Goal: Task Accomplishment & Management: Use online tool/utility

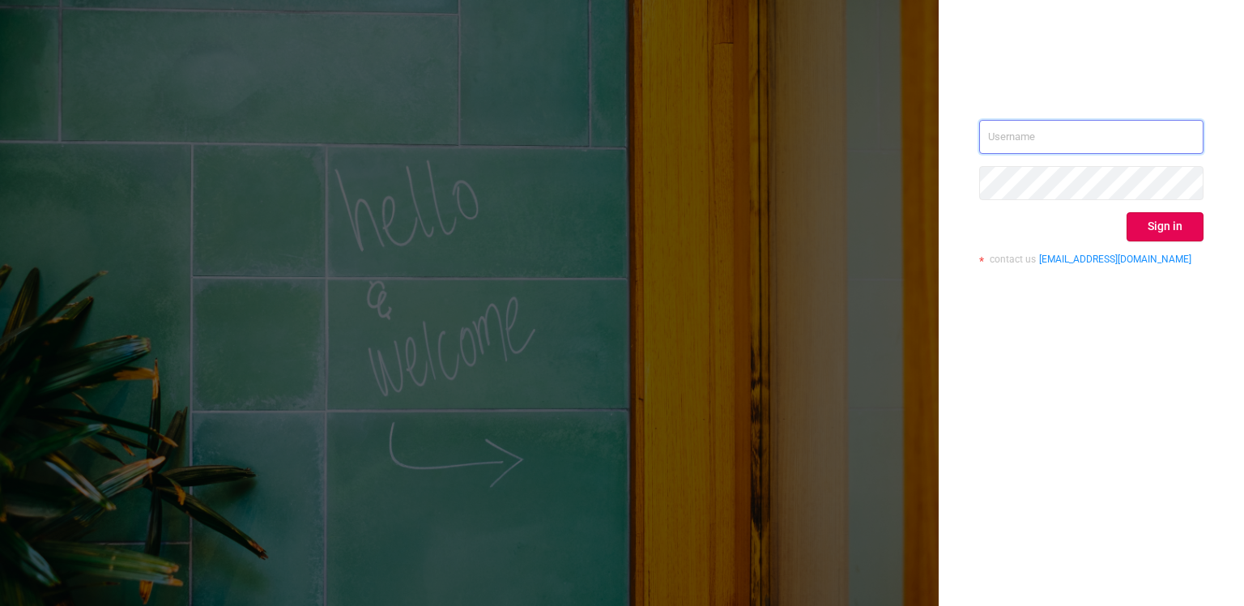
type input "[PERSON_NAME][EMAIL_ADDRESS][DOMAIN_NAME]"
click at [1170, 227] on button "Sign in" at bounding box center [1165, 226] width 77 height 29
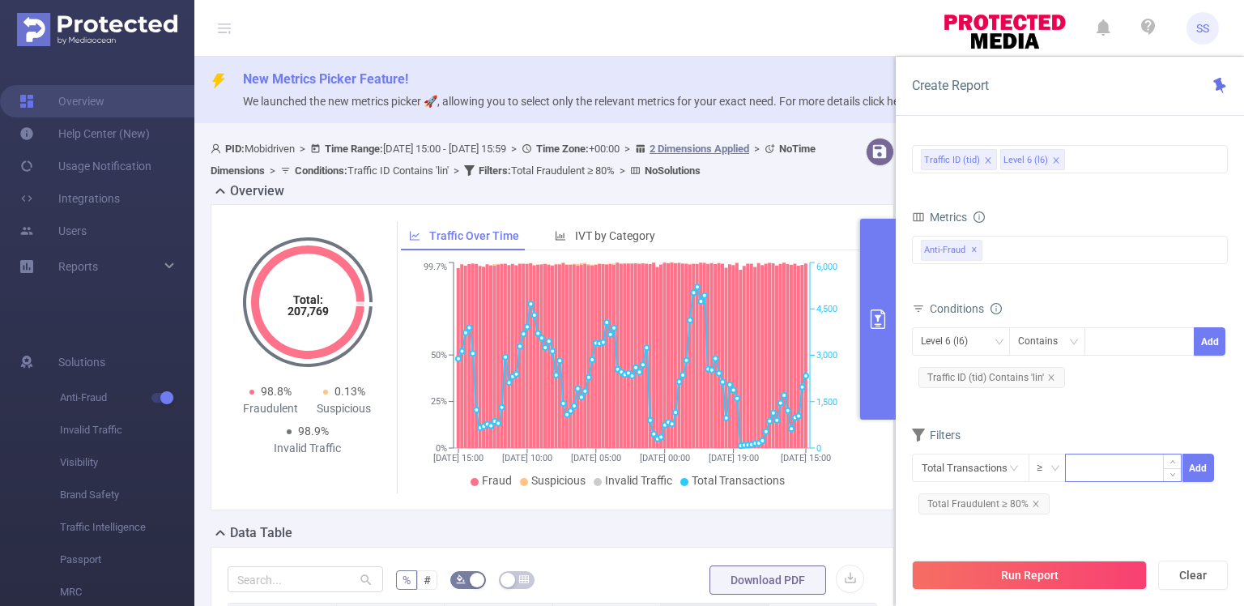
click at [1098, 461] on input at bounding box center [1123, 466] width 115 height 24
type input "50"
click at [1189, 469] on button "Add" at bounding box center [1198, 468] width 32 height 28
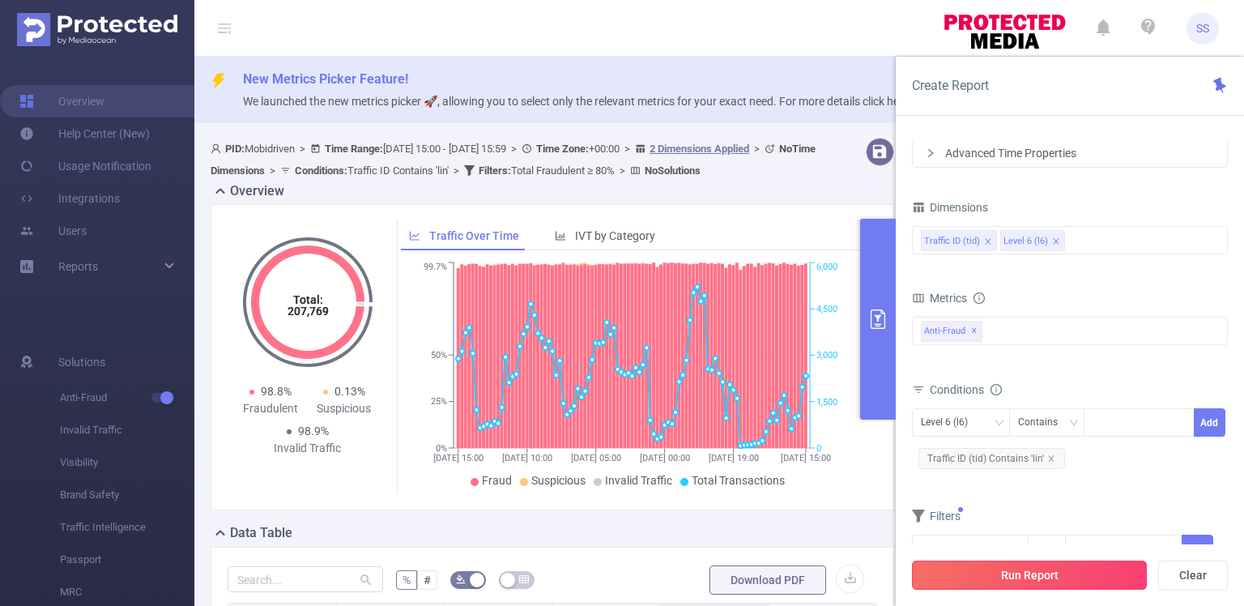
click at [1053, 570] on button "Run Report" at bounding box center [1029, 574] width 235 height 29
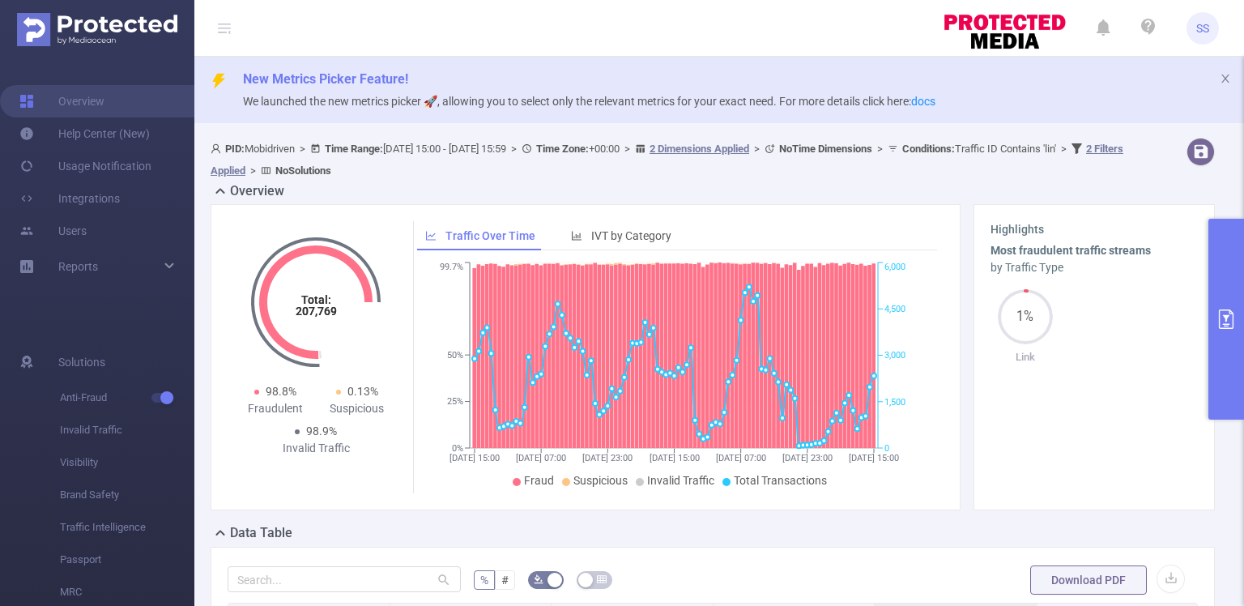
click at [1230, 346] on button "primary" at bounding box center [1226, 319] width 36 height 201
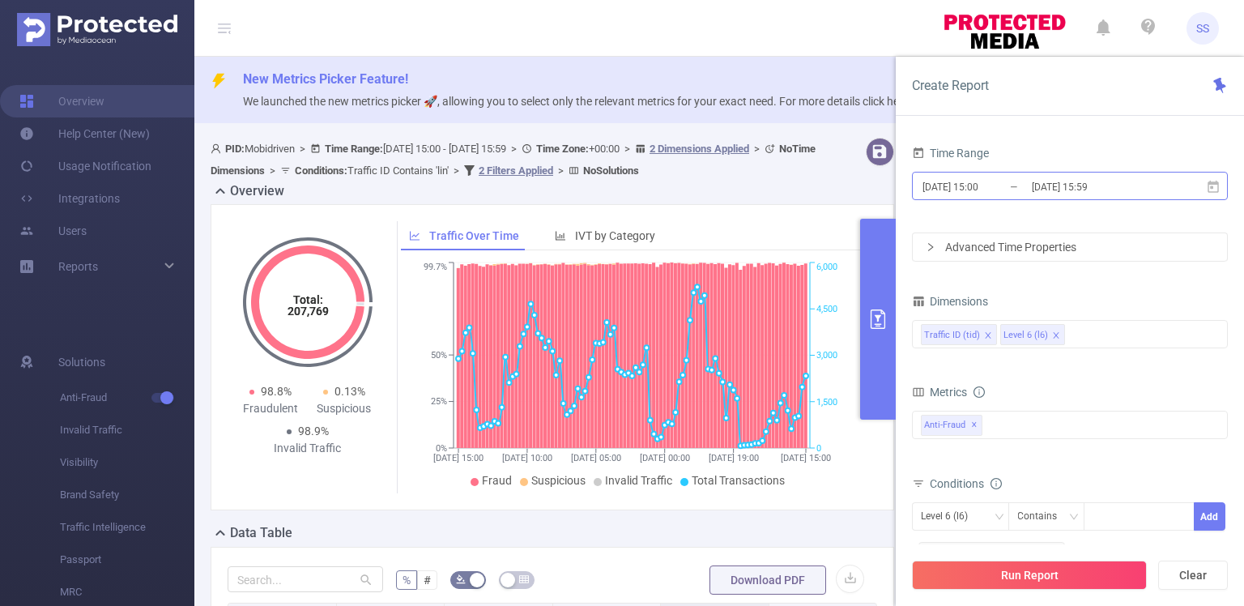
click at [1049, 182] on input "[DATE] 15:59" at bounding box center [1095, 187] width 131 height 22
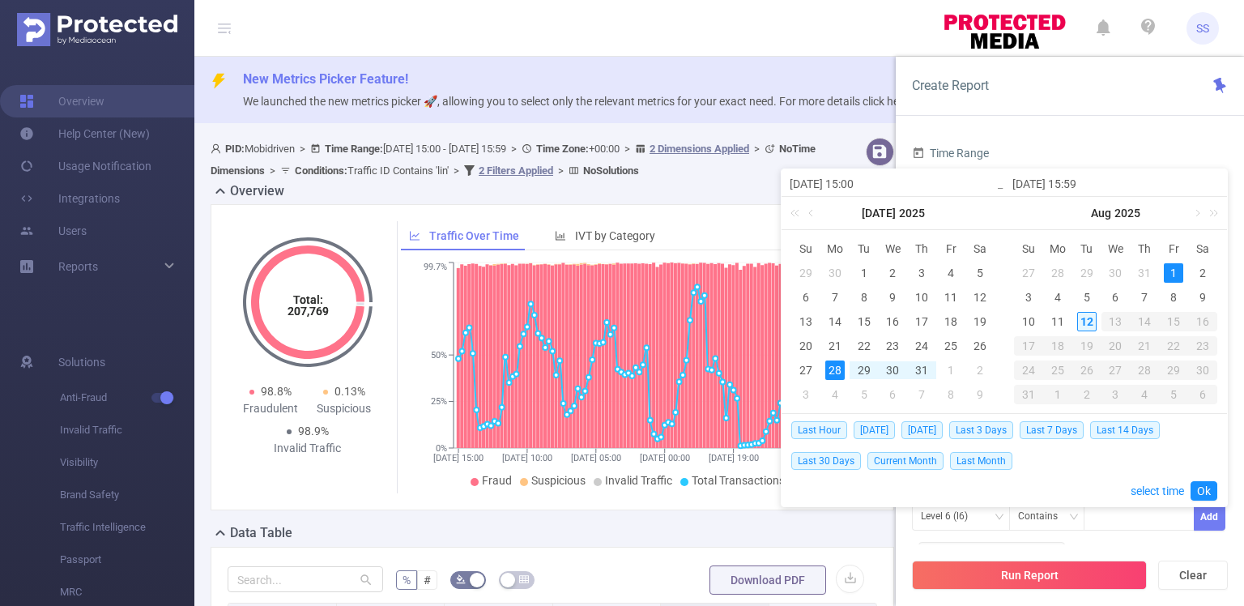
click at [1089, 320] on div "12" at bounding box center [1086, 321] width 19 height 19
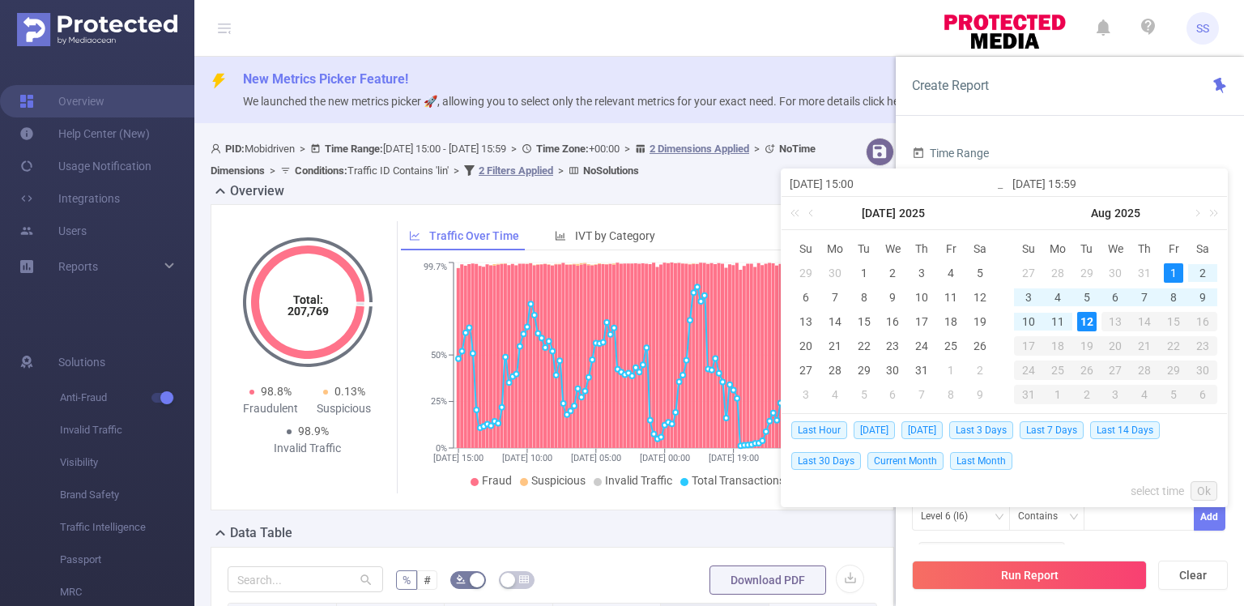
click at [1170, 278] on div "1" at bounding box center [1173, 272] width 19 height 19
type input "[DATE] 15:00"
type input "[DATE] 15:59"
type input "[DATE] 15:00"
type input "[DATE] 15:59"
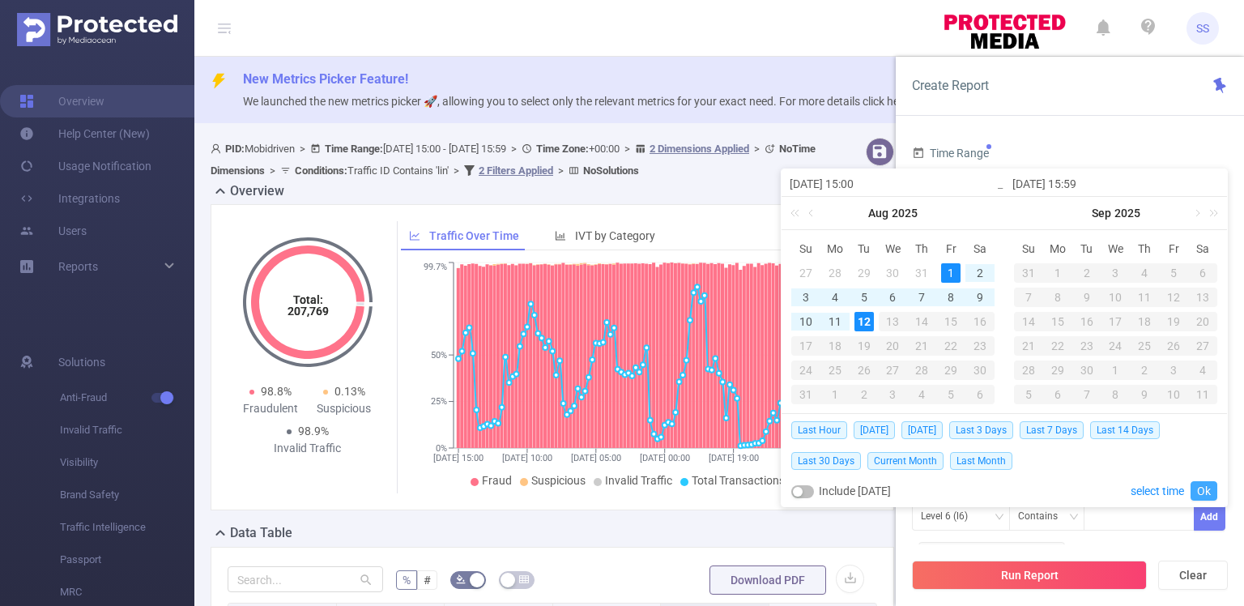
click at [1206, 486] on link "Ok" at bounding box center [1204, 490] width 27 height 19
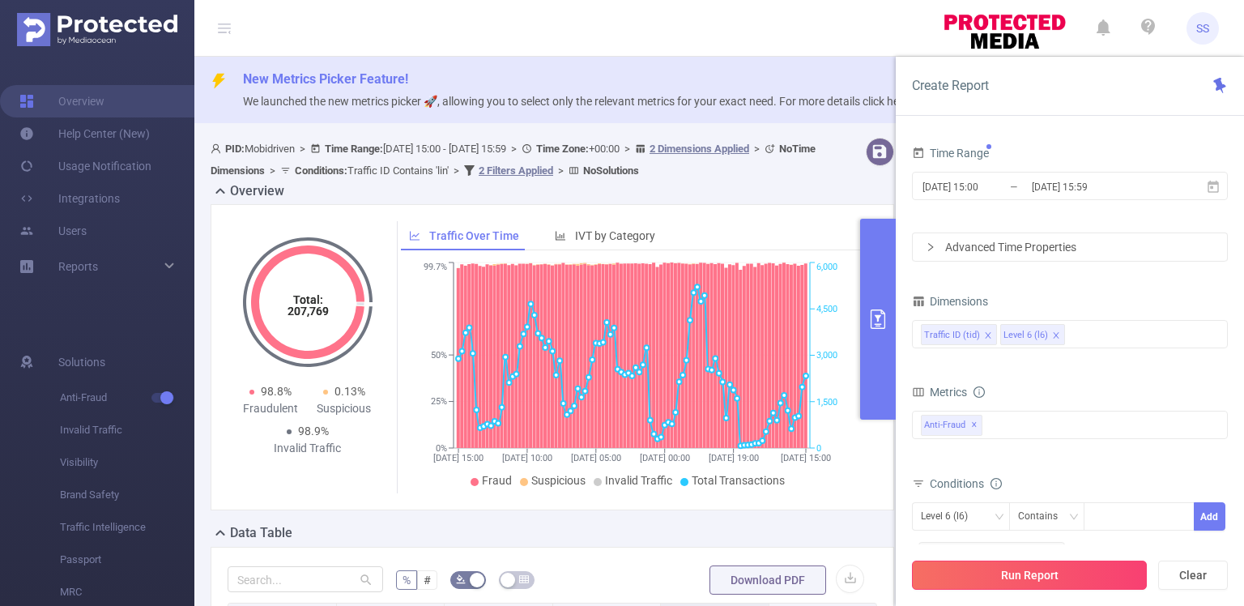
click at [1021, 571] on button "Run Report" at bounding box center [1029, 574] width 235 height 29
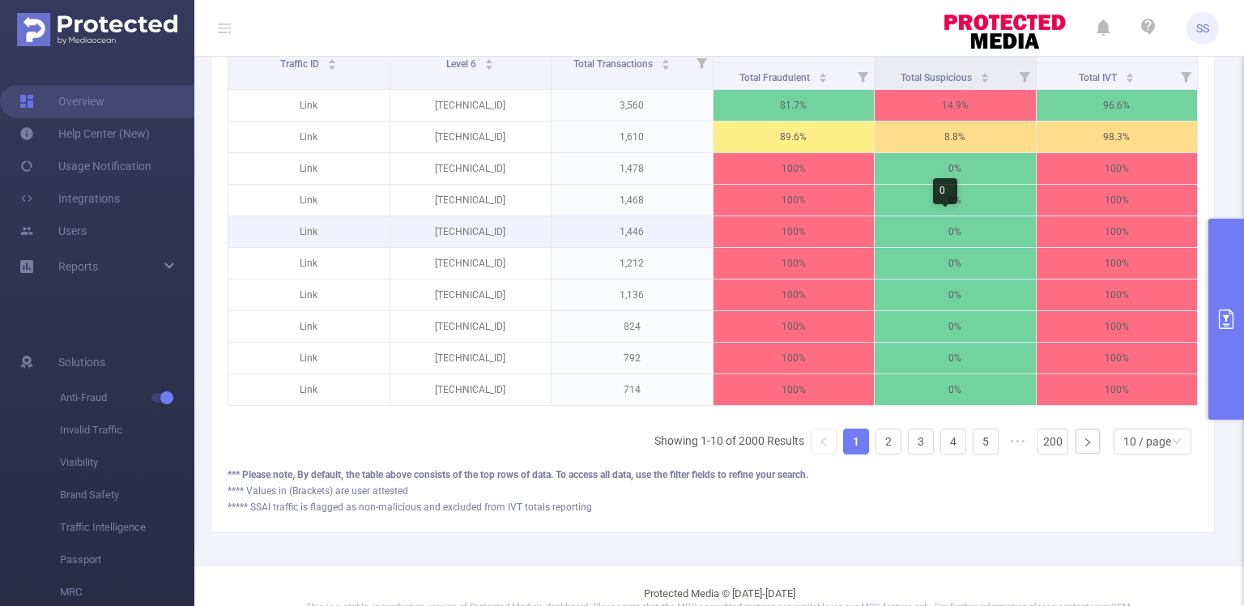
scroll to position [324, 0]
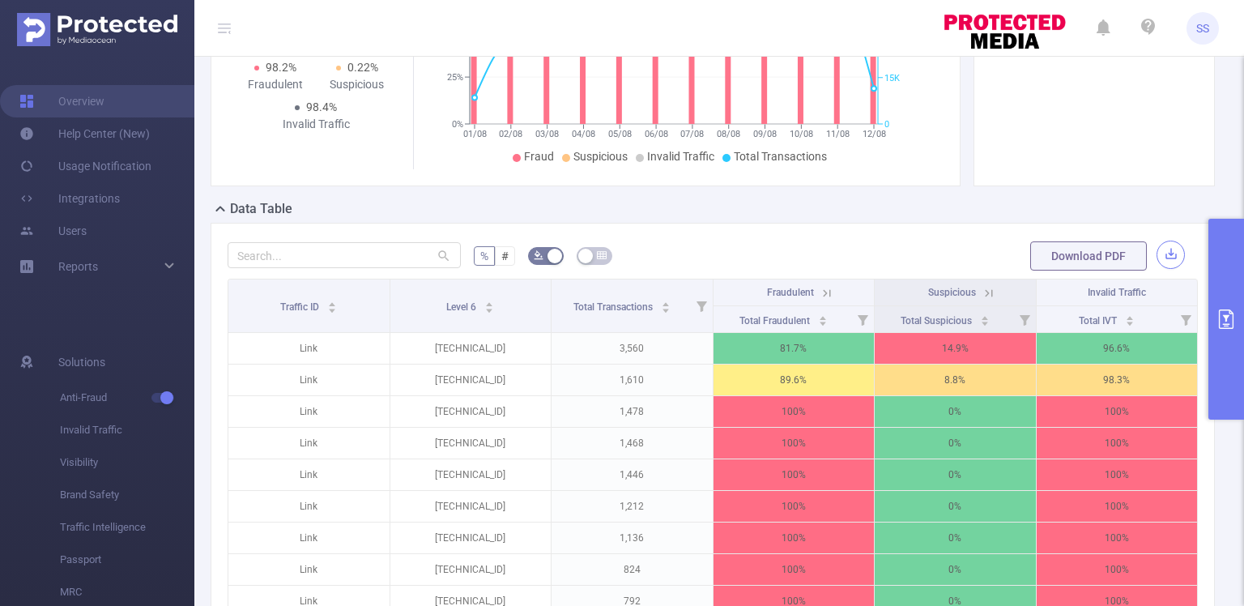
click at [1157, 255] on button "button" at bounding box center [1171, 255] width 28 height 28
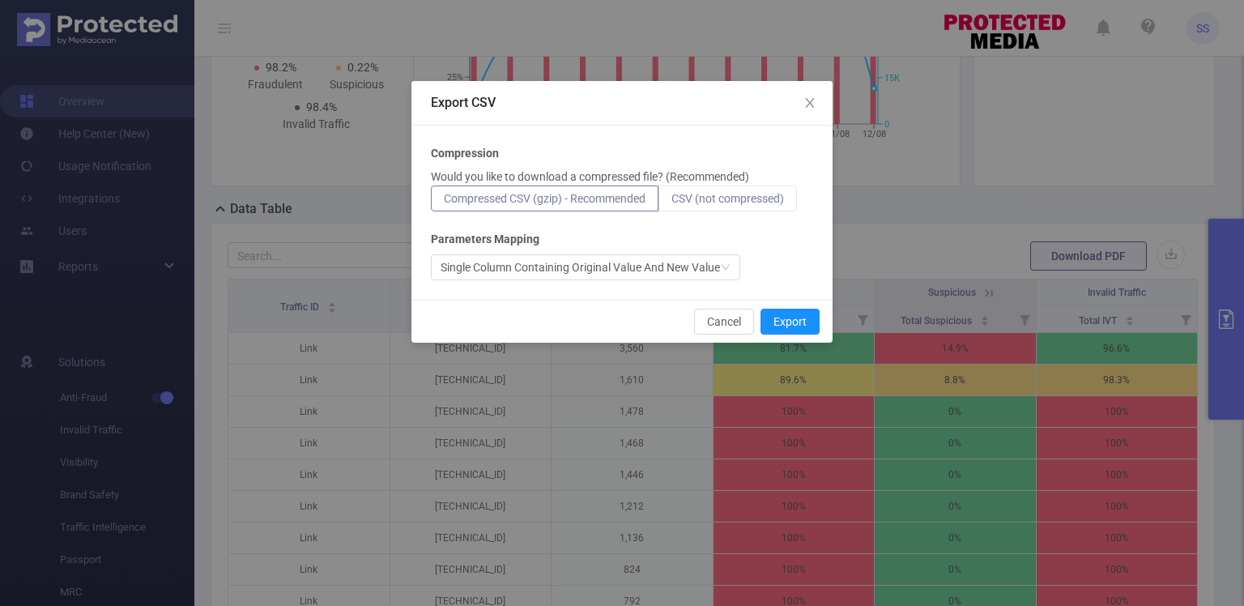
click at [753, 187] on label "CSV (not compressed)" at bounding box center [727, 198] width 138 height 26
click at [671, 202] on input "CSV (not compressed)" at bounding box center [671, 202] width 0 height 0
click at [787, 319] on button "Export" at bounding box center [790, 322] width 59 height 26
